Goal: Transaction & Acquisition: Purchase product/service

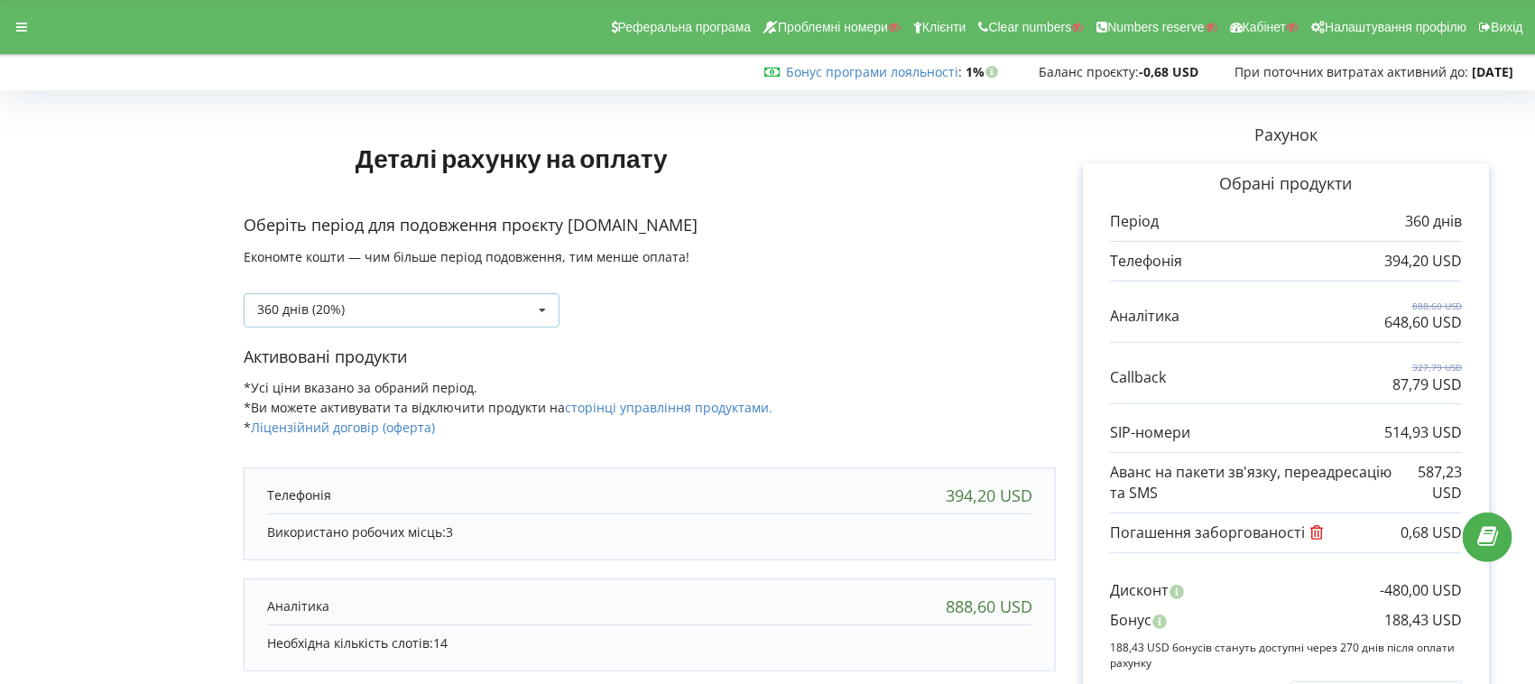
click at [372, 310] on div "360 днів (20%) Поповнити баланс без подовження" at bounding box center [402, 310] width 316 height 34
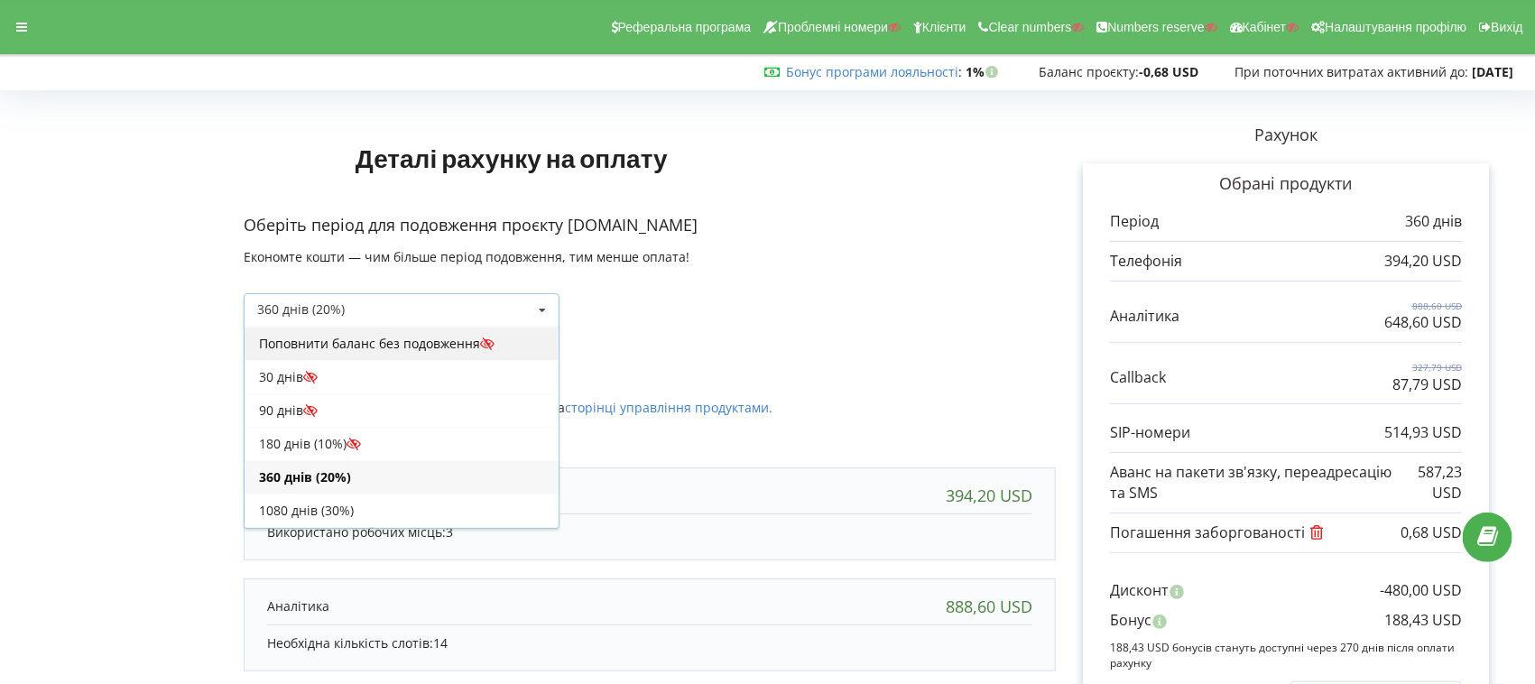
click at [346, 346] on div "Поповнити баланс без подовження" at bounding box center [401, 343] width 314 height 33
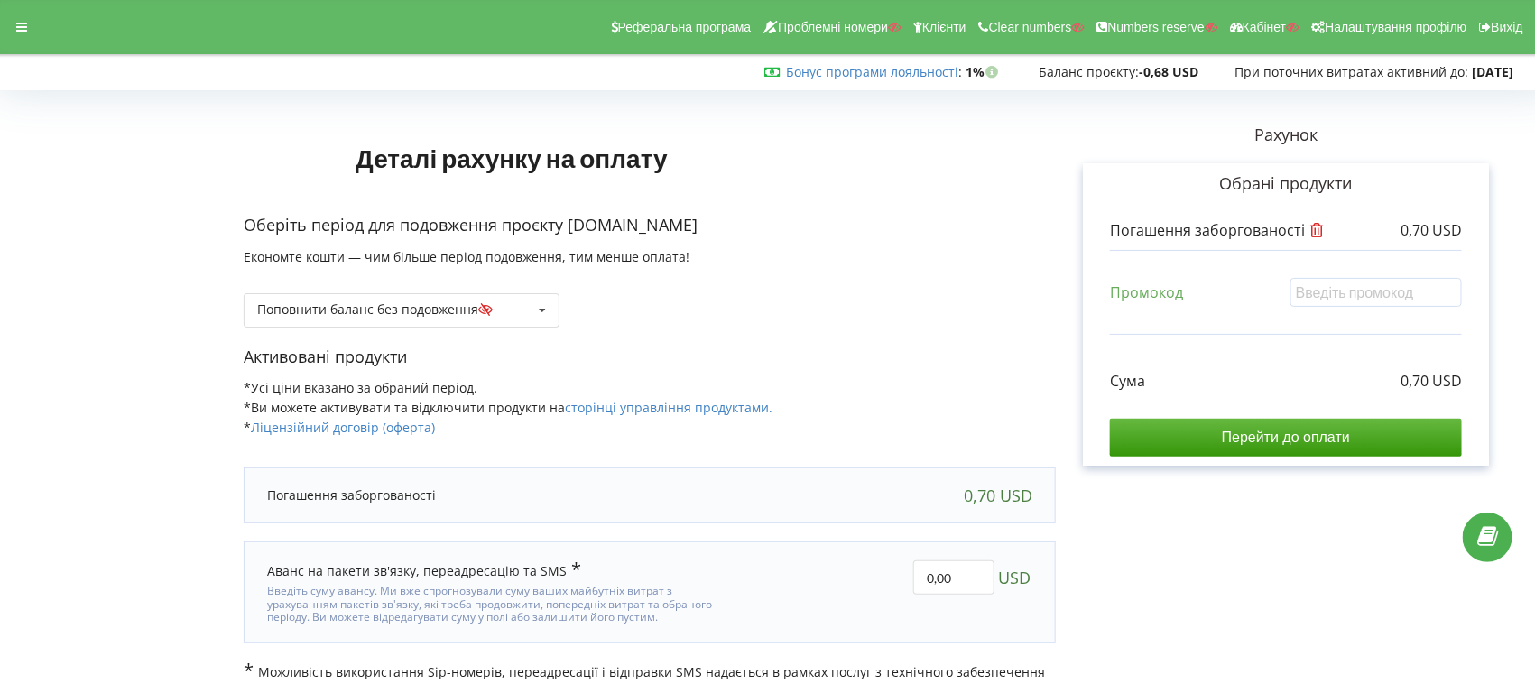
click at [1314, 233] on icon at bounding box center [1316, 227] width 17 height 14
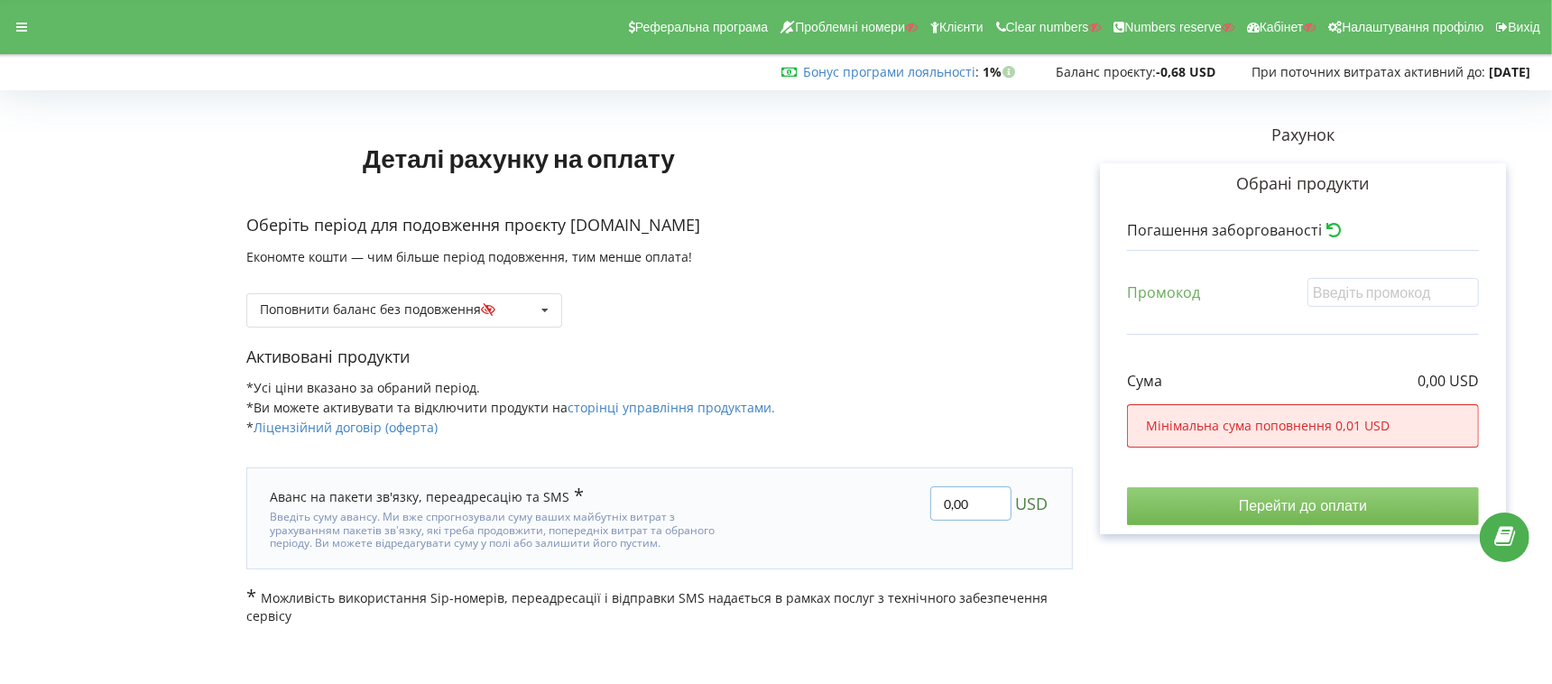
drag, startPoint x: 984, startPoint y: 496, endPoint x: 894, endPoint y: 506, distance: 90.8
click at [894, 506] on div "0,00 USD" at bounding box center [911, 518] width 302 height 88
type input "10"
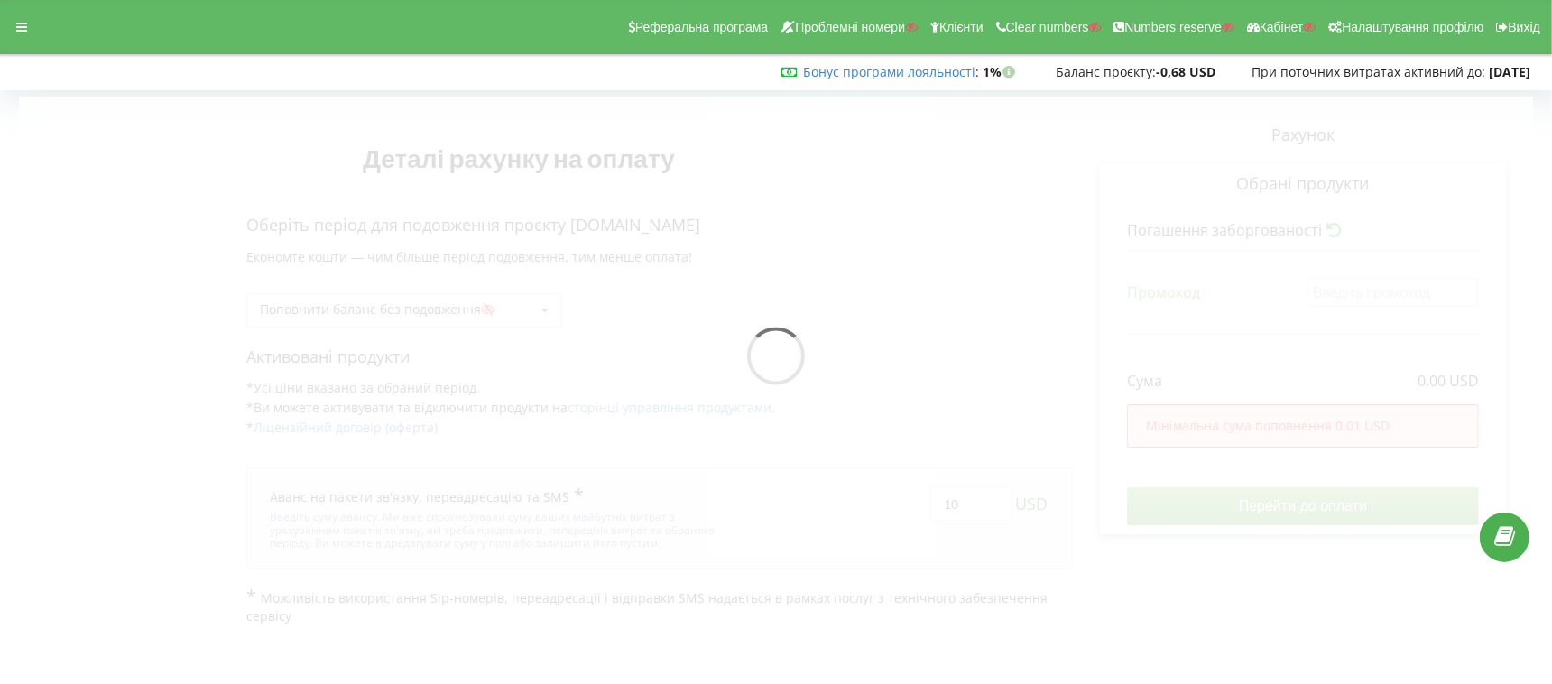
click at [875, 349] on div "Деталі рахунку на оплату Оберіть період для подовження проєкту magnitek.ua Екон…" at bounding box center [776, 361] width 1514 height 529
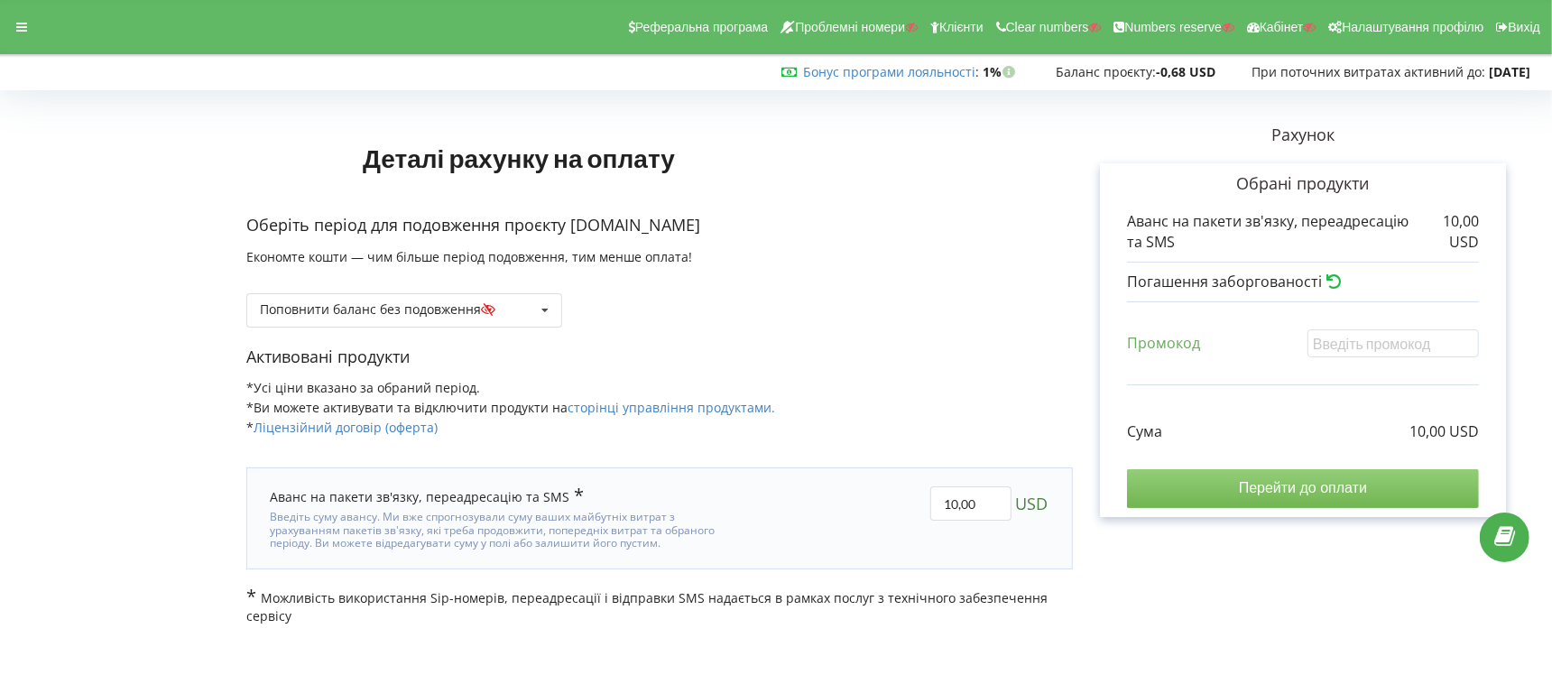
click at [1204, 487] on input "Перейти до оплати" at bounding box center [1303, 488] width 352 height 38
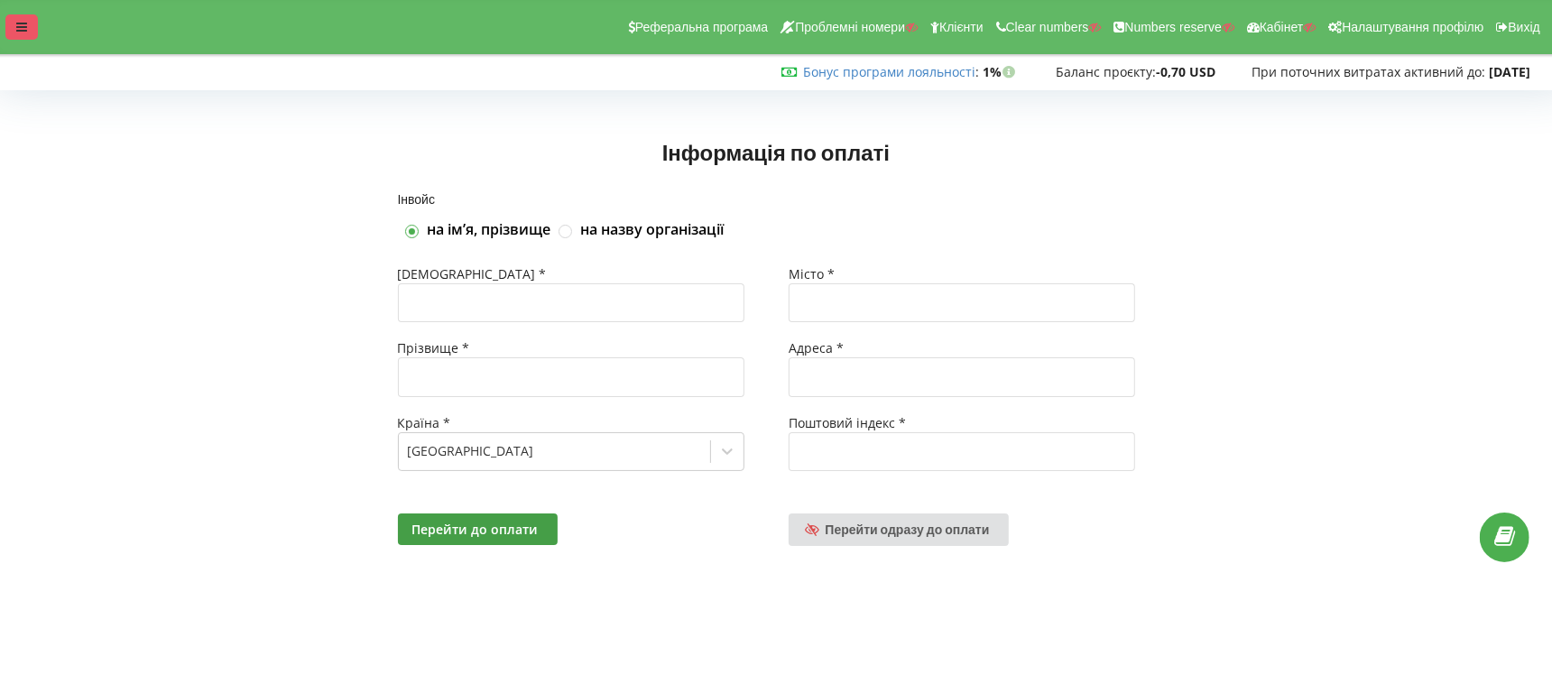
click at [36, 32] on div at bounding box center [21, 26] width 32 height 25
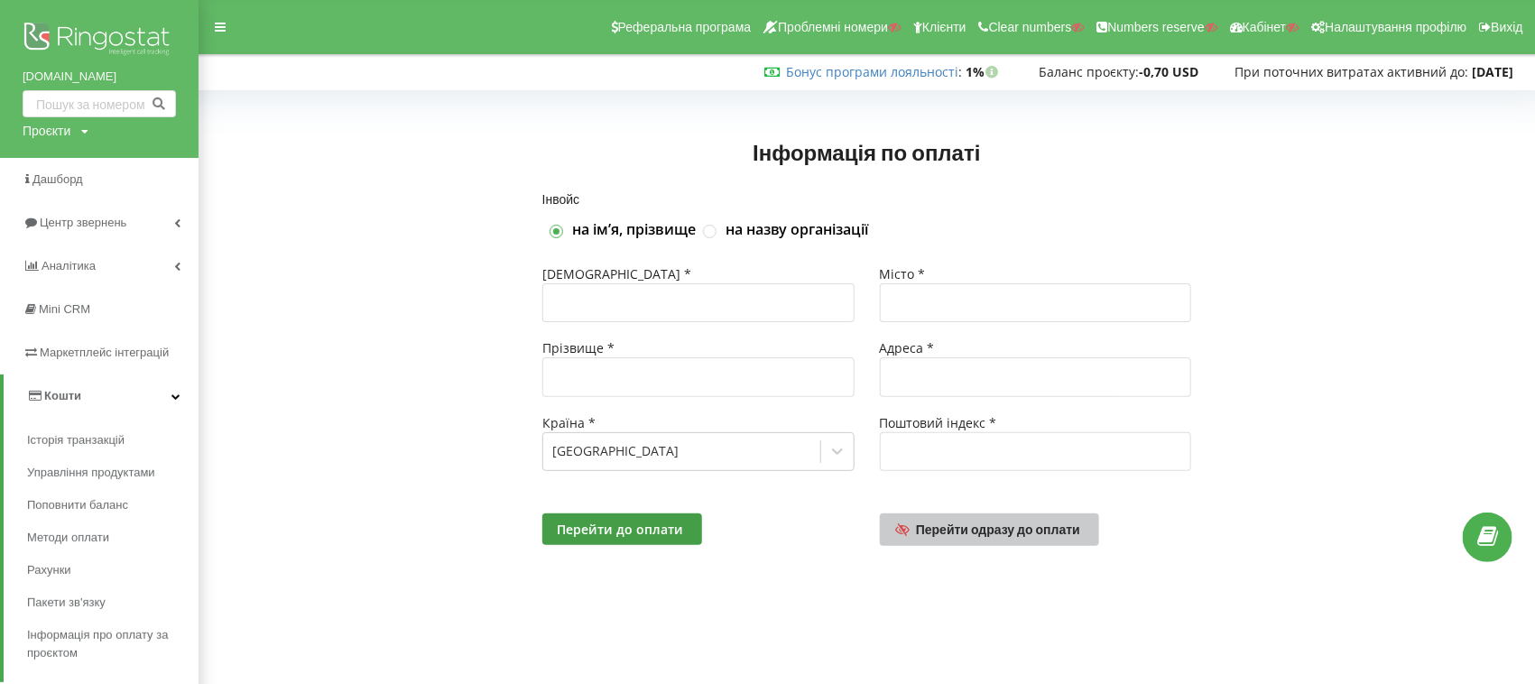
click at [967, 521] on span "Перейти одразу до оплати" at bounding box center [998, 528] width 164 height 15
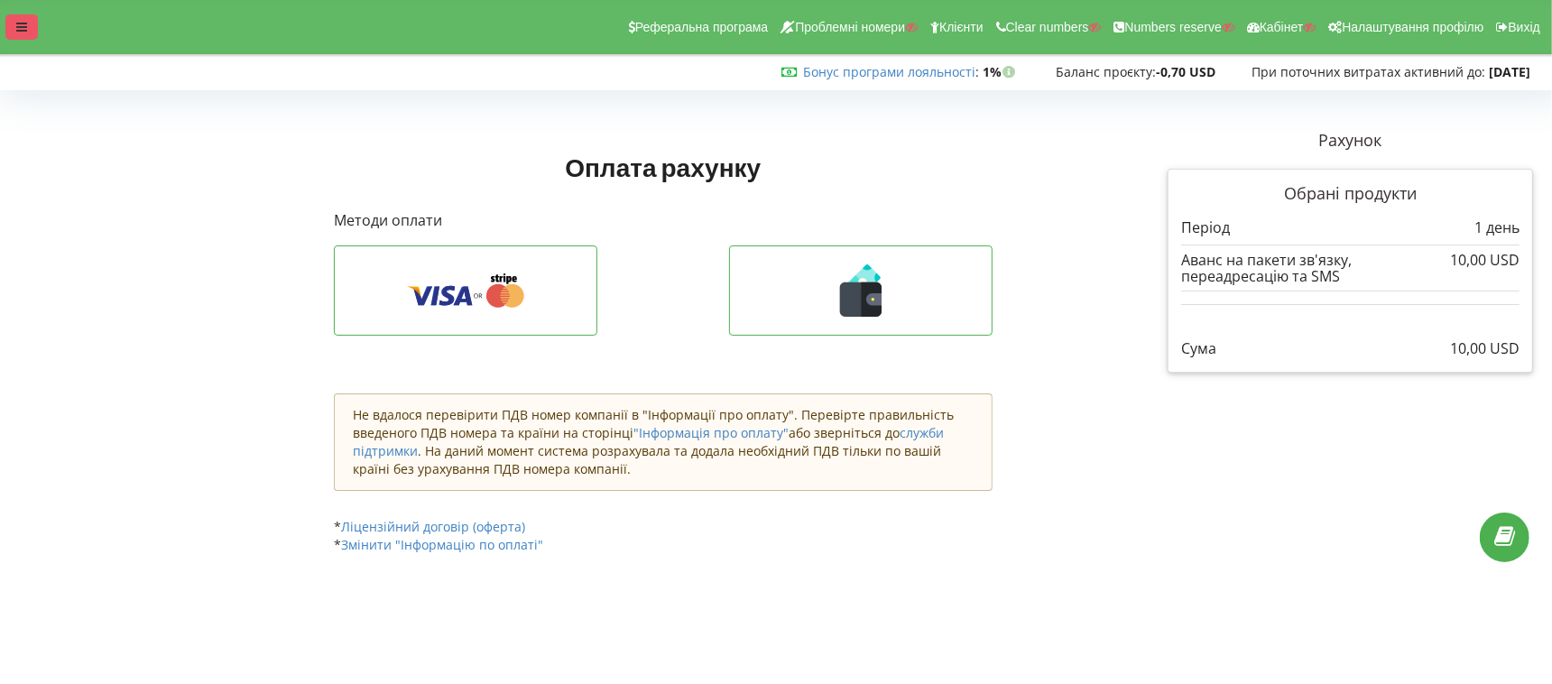
click at [34, 20] on div at bounding box center [21, 26] width 32 height 25
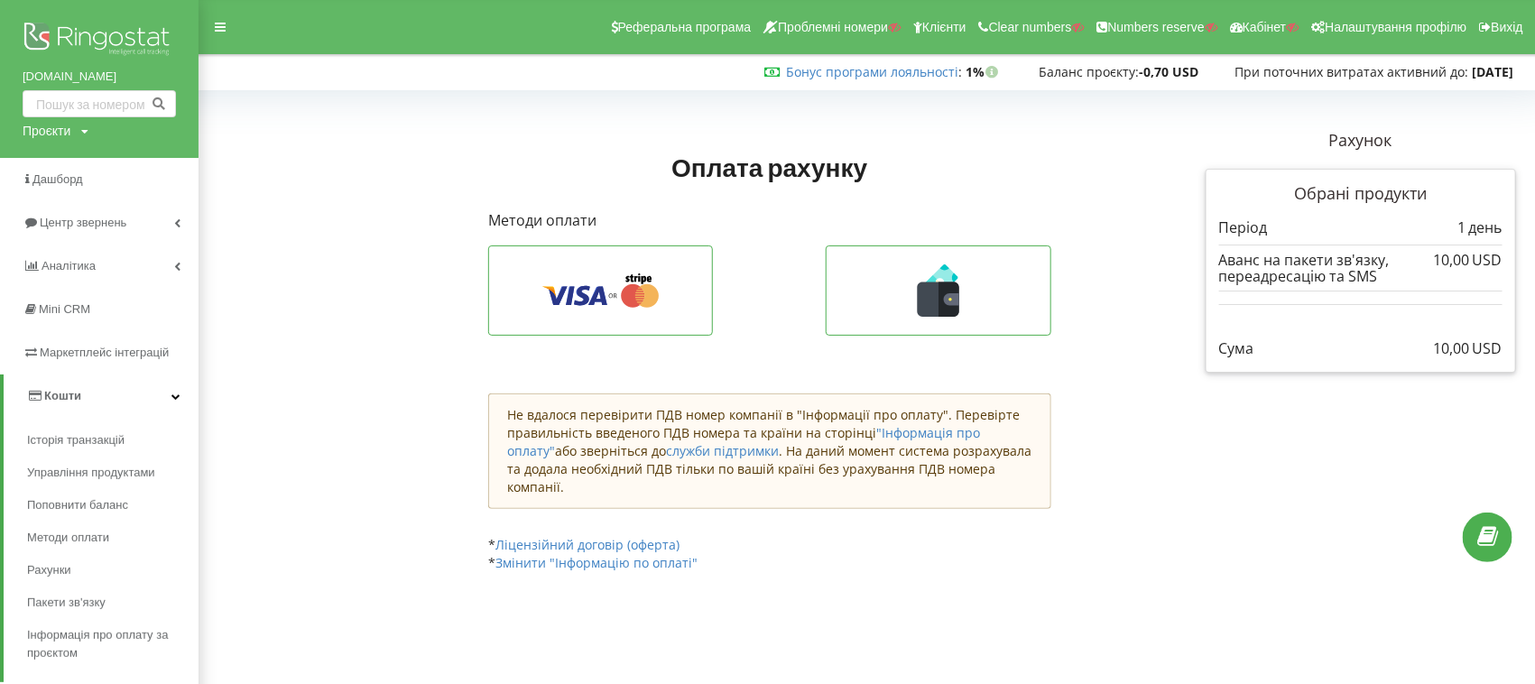
drag, startPoint x: 81, startPoint y: 33, endPoint x: 578, endPoint y: 16, distance: 497.4
click at [81, 33] on img at bounding box center [99, 40] width 153 height 45
